Goal: Information Seeking & Learning: Find specific fact

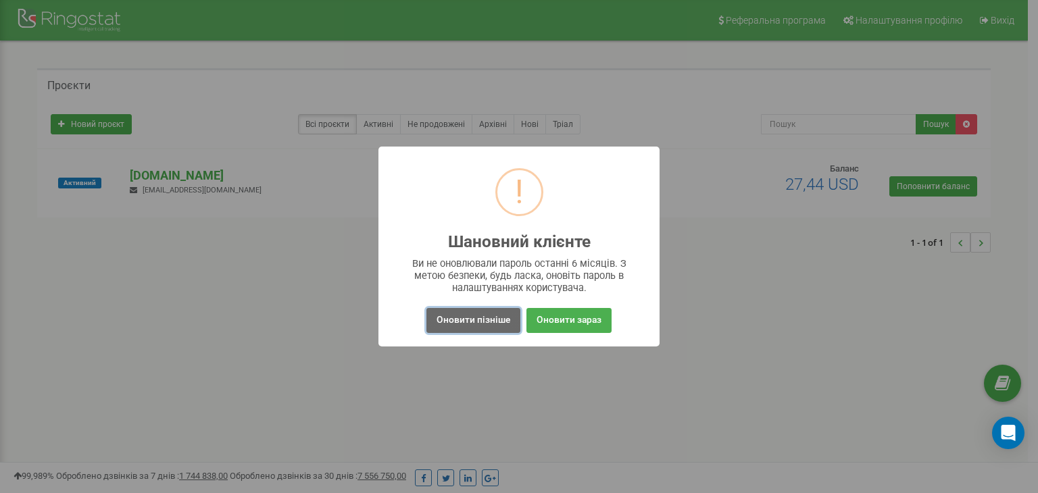
click at [456, 317] on button "Оновити пізніше" at bounding box center [473, 320] width 94 height 25
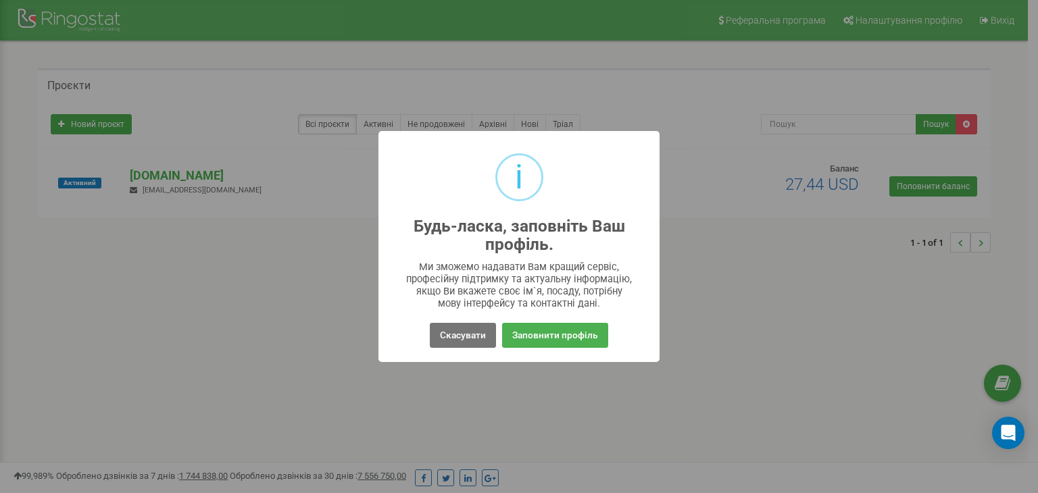
click at [429, 335] on div "Скасувати No Заповнити профіль" at bounding box center [518, 335] width 259 height 31
click at [453, 330] on button "Скасувати" at bounding box center [463, 335] width 66 height 25
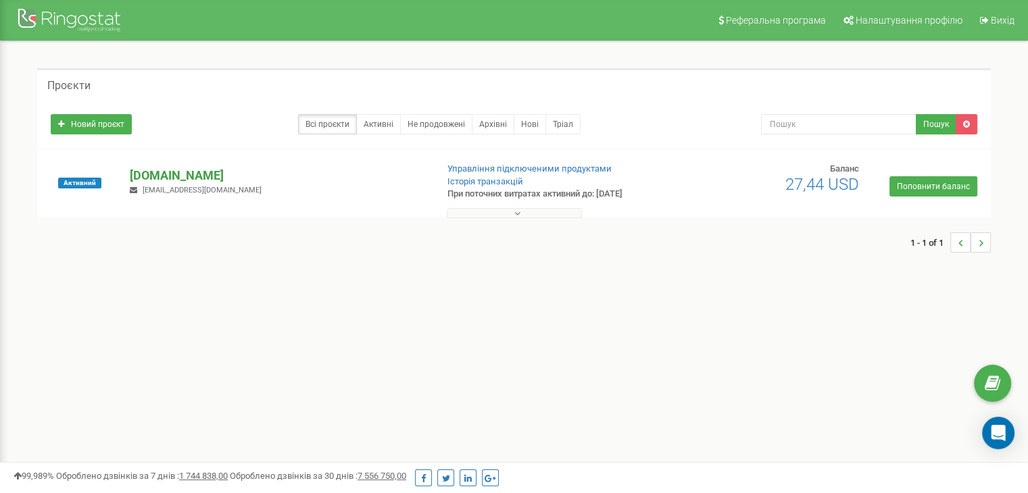
click at [182, 169] on p "[DOMAIN_NAME]" at bounding box center [277, 176] width 295 height 18
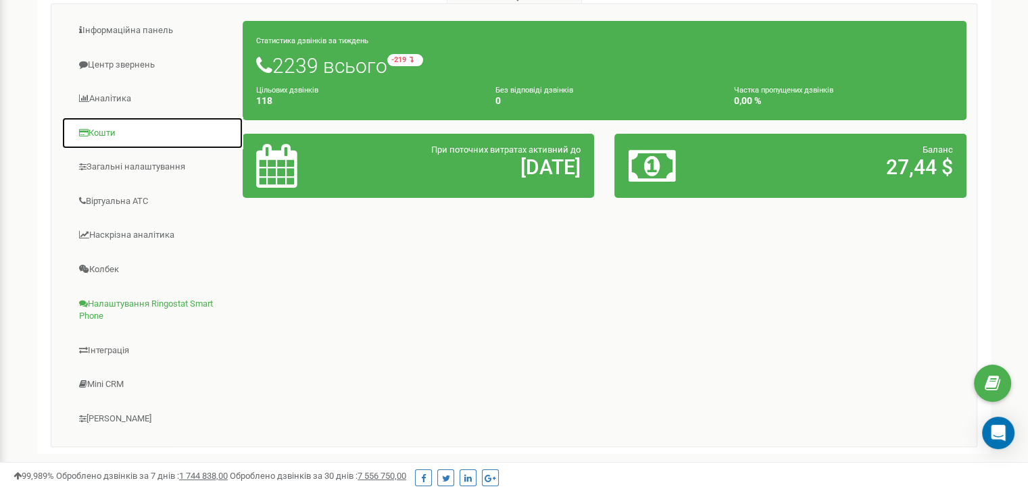
scroll to position [182, 0]
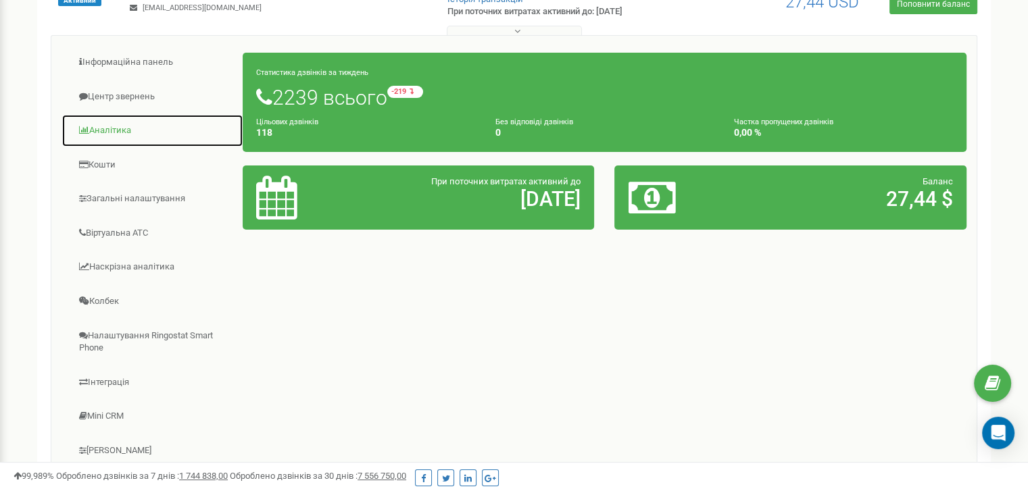
click at [112, 136] on link "Аналiтика" at bounding box center [152, 130] width 182 height 33
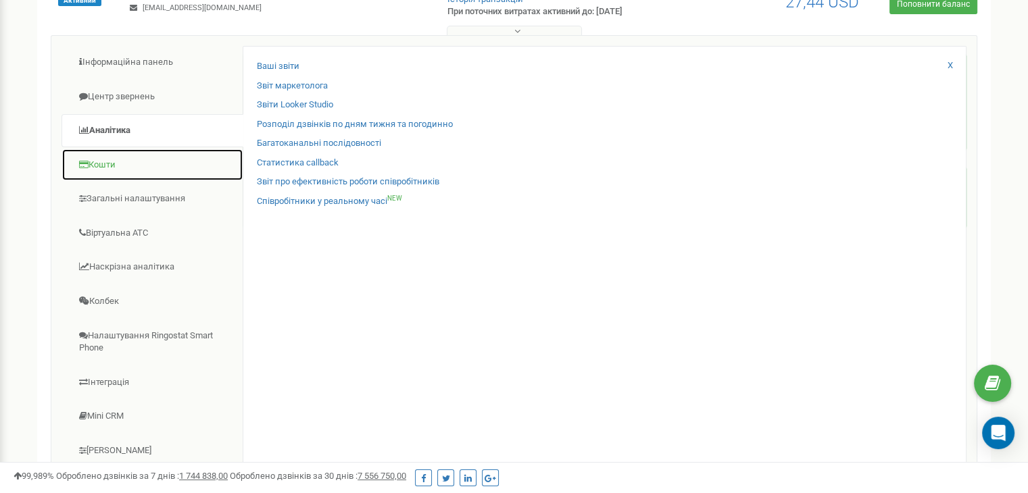
click at [113, 160] on link "Кошти" at bounding box center [152, 165] width 182 height 33
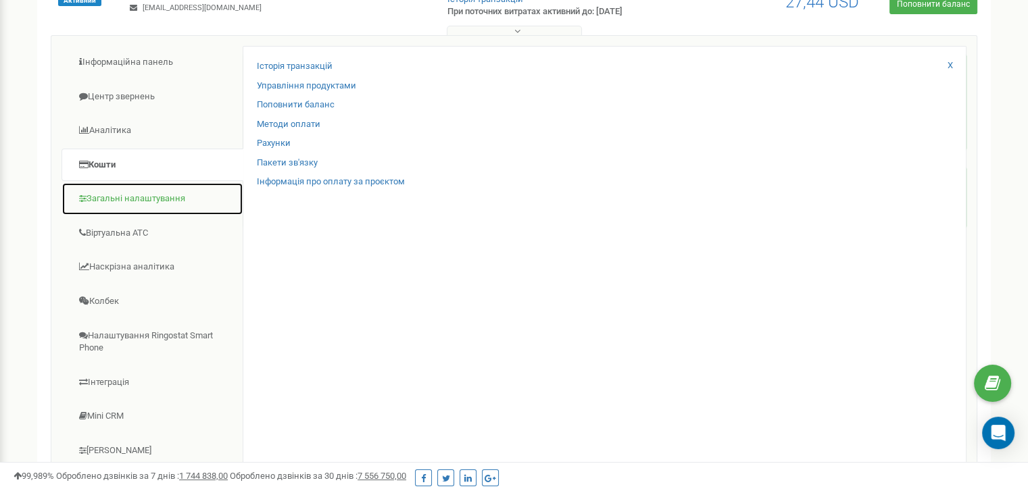
click at [155, 198] on link "Загальні налаштування" at bounding box center [152, 198] width 182 height 33
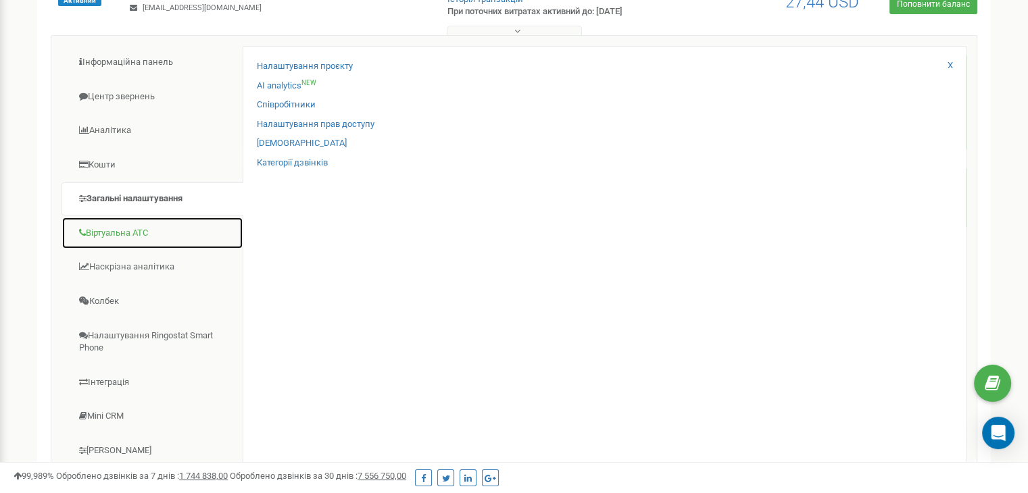
click at [145, 231] on link "Віртуальна АТС" at bounding box center [152, 233] width 182 height 33
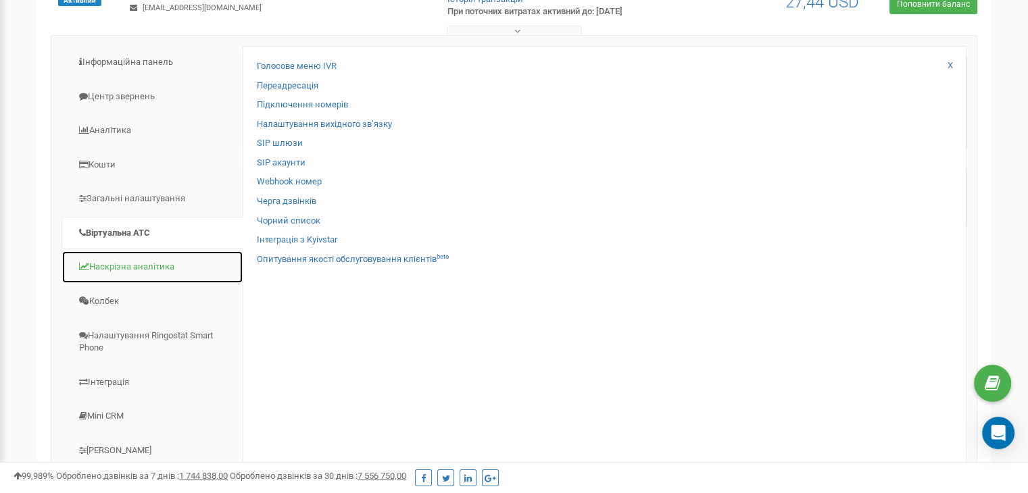
click at [157, 268] on link "Наскрізна аналітика" at bounding box center [152, 267] width 182 height 33
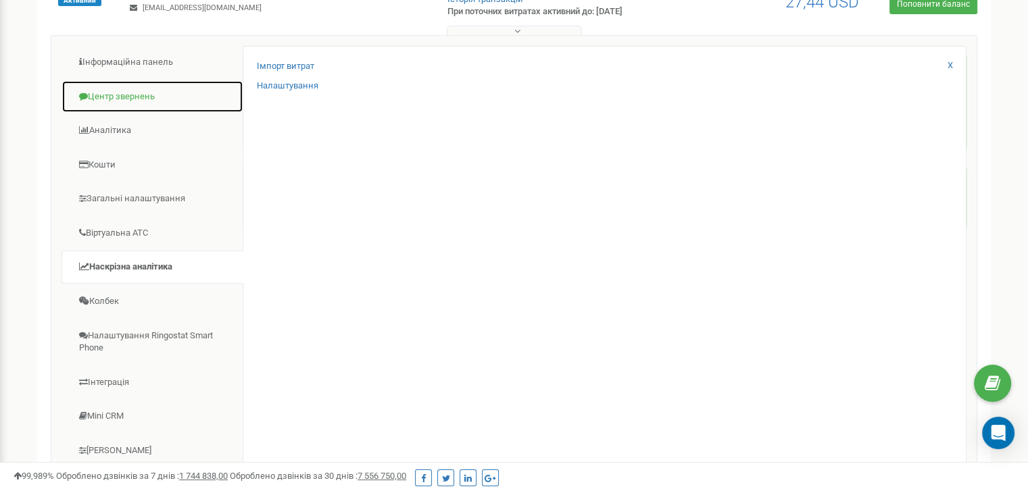
click at [143, 92] on link "Центр звернень" at bounding box center [152, 96] width 182 height 33
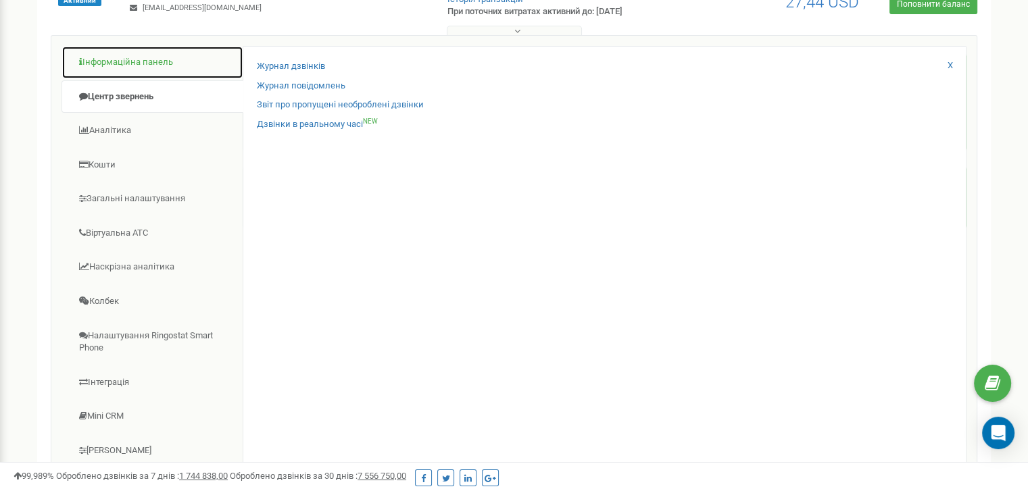
click at [146, 61] on link "Інформаційна панель" at bounding box center [152, 62] width 182 height 33
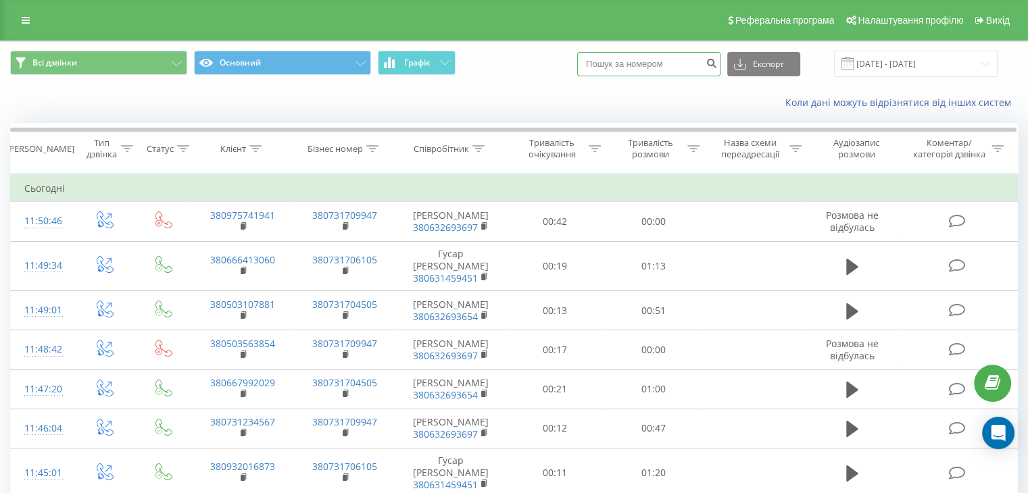
click at [642, 62] on input at bounding box center [648, 64] width 143 height 24
paste input "[PHONE_NUMBER]"
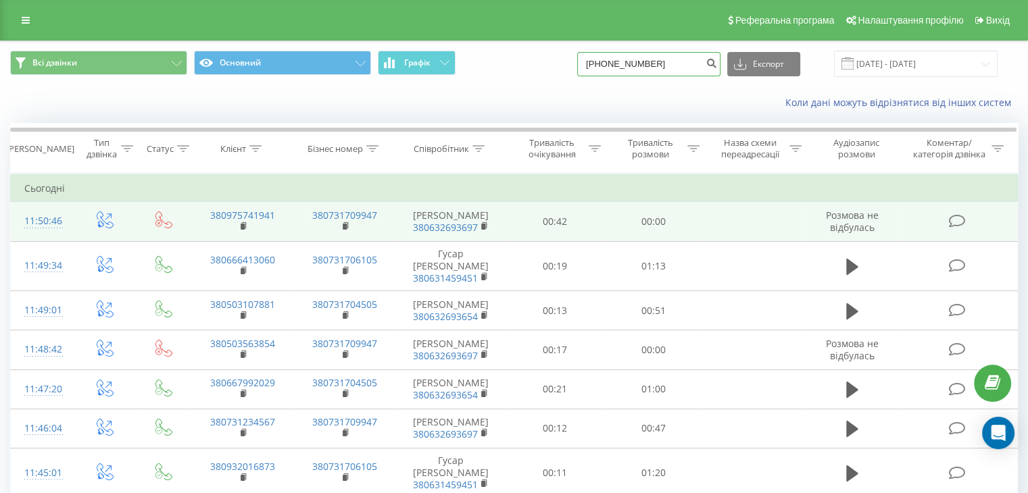
type input "[PHONE_NUMBER]"
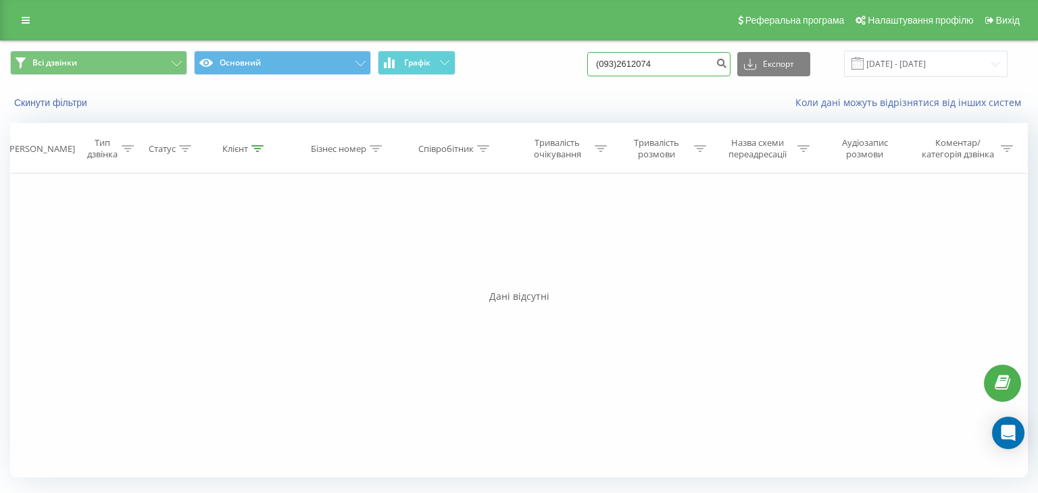
click at [685, 57] on input "(093)2612074" at bounding box center [658, 64] width 143 height 24
type input "0932612074"
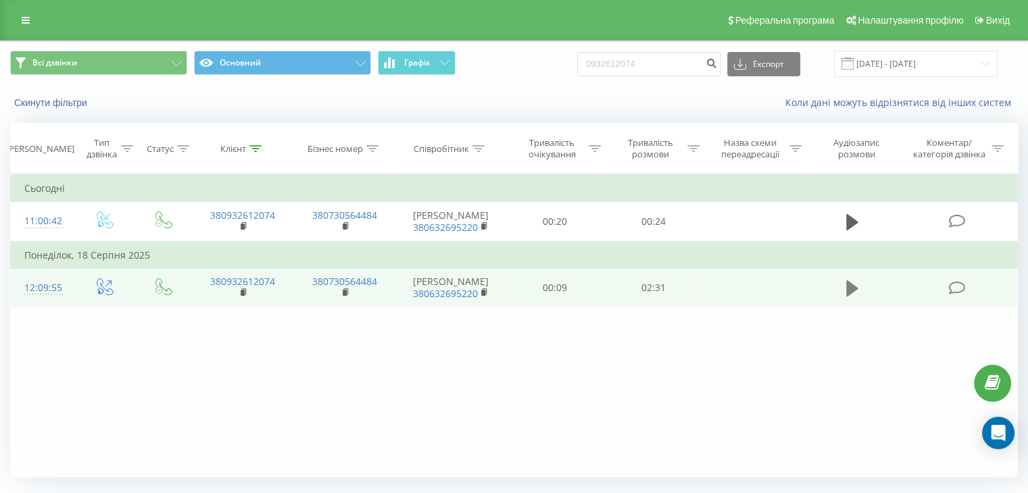
click at [851, 287] on icon at bounding box center [852, 288] width 12 height 16
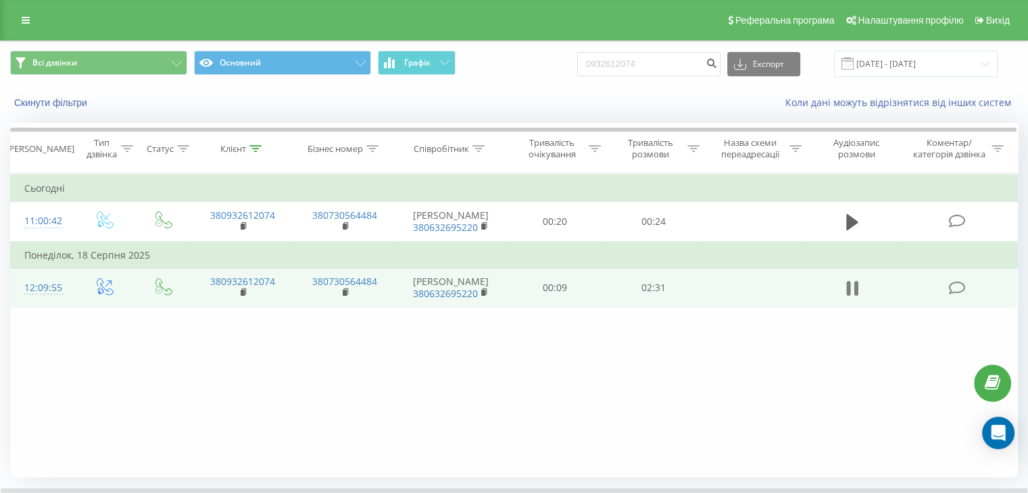
click at [854, 284] on icon at bounding box center [855, 288] width 4 height 15
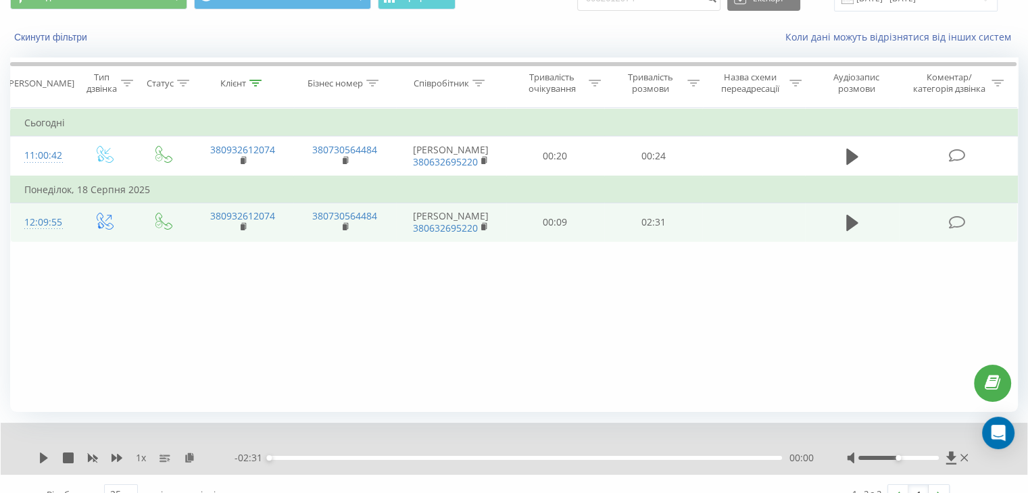
scroll to position [86, 0]
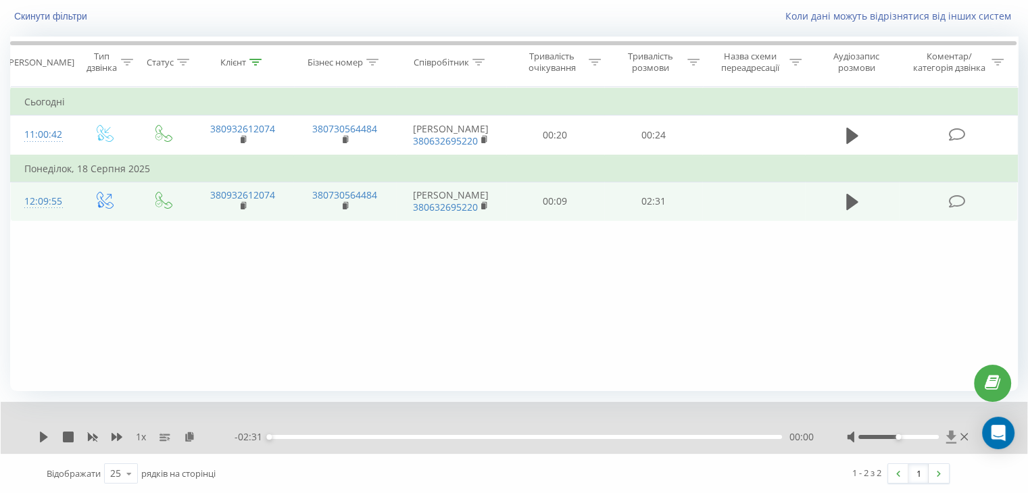
click at [950, 434] on icon at bounding box center [950, 436] width 10 height 13
drag, startPoint x: 898, startPoint y: 438, endPoint x: 962, endPoint y: 453, distance: 65.1
click at [962, 453] on div "1 x - 02:31 00:00 00:00" at bounding box center [514, 428] width 1026 height 52
click at [843, 197] on button at bounding box center [852, 202] width 20 height 20
click at [48, 439] on icon at bounding box center [46, 437] width 3 height 11
